Goal: Task Accomplishment & Management: Use online tool/utility

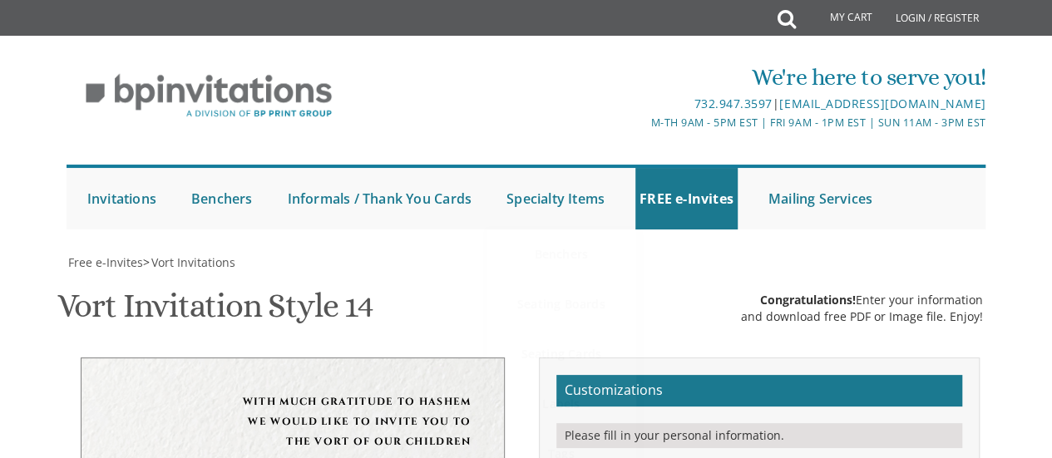
scroll to position [416, 0]
paste textarea "XCU81VPD"
paste textarea "The Millennium [PERSON_NAME]"
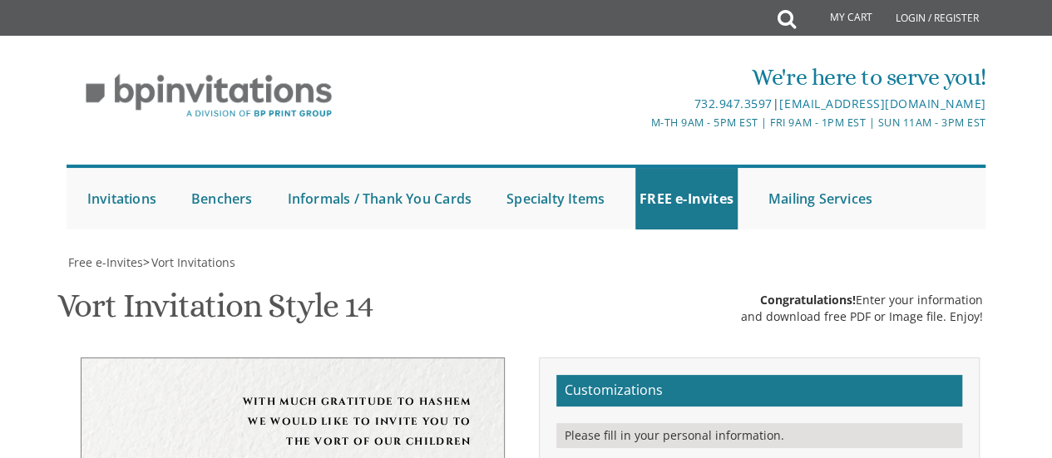
paste textarea "[STREET_ADDRESS]"
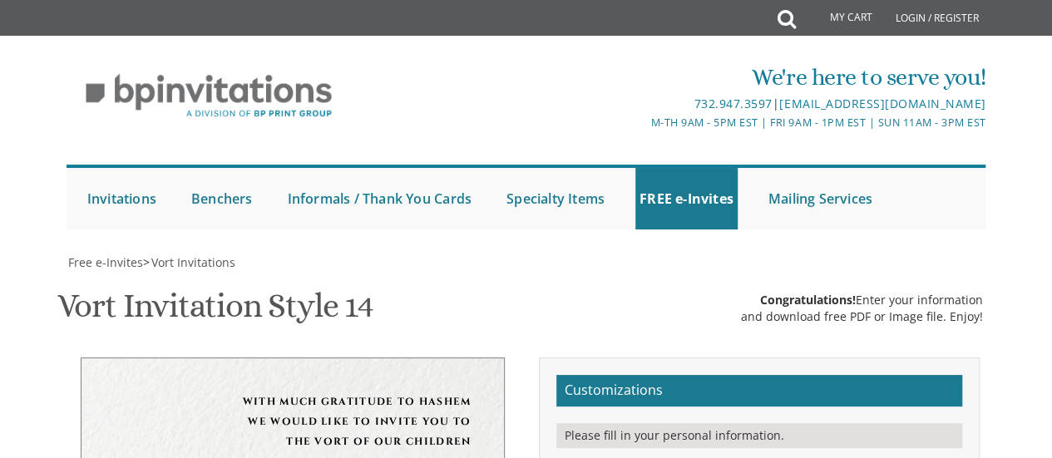
scroll to position [17, 0]
drag, startPoint x: 378, startPoint y: 100, endPoint x: 398, endPoint y: 101, distance: 19.1
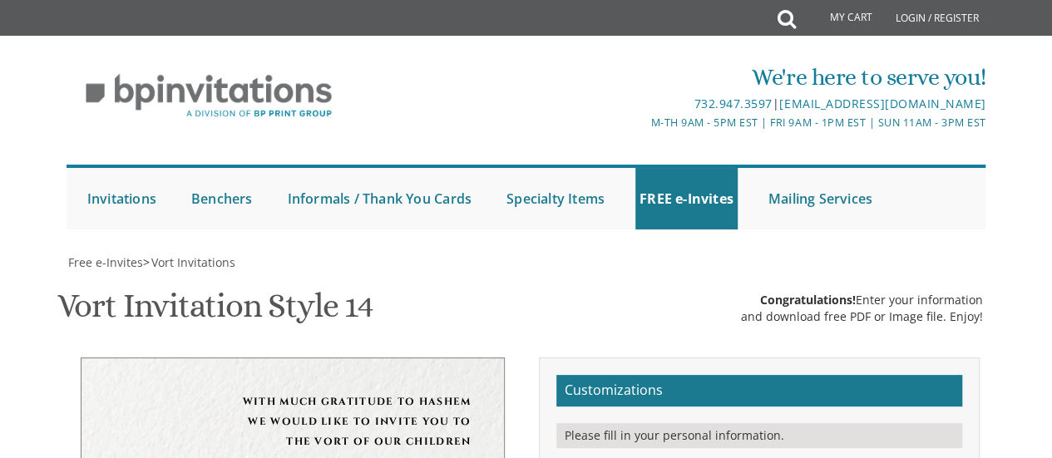
type textarea "[DATE] Eight P.M. The [GEOGRAPHIC_DATA][PERSON_NAME] ([PERSON_NAME]) [STREET_AD…"
